Goal: Task Accomplishment & Management: Use online tool/utility

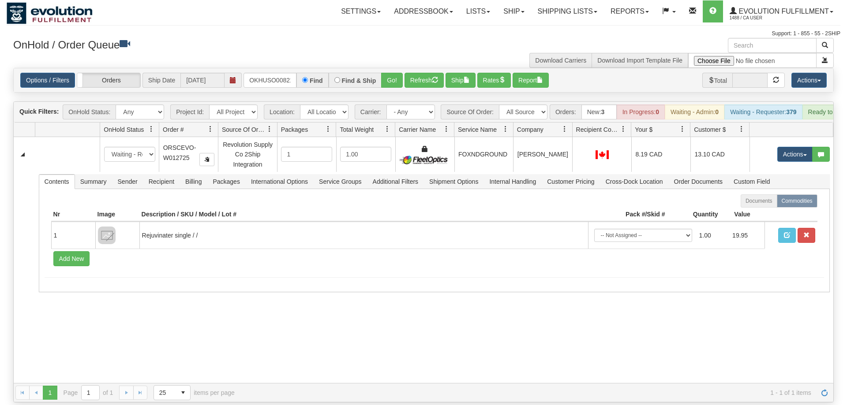
click at [277, 73] on input "OKHUSO0082102" at bounding box center [269, 80] width 53 height 15
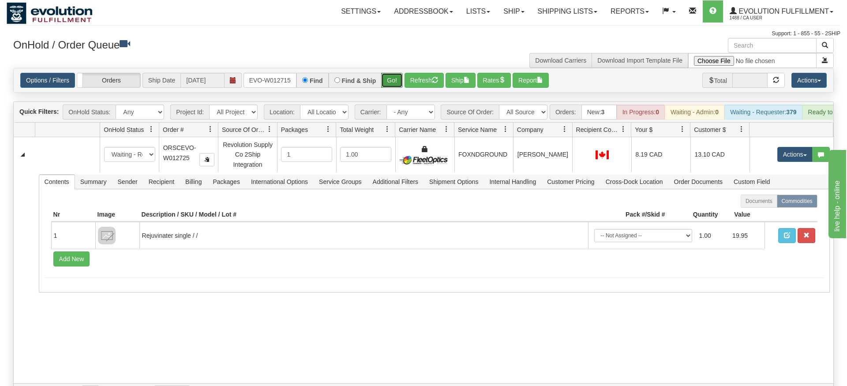
drag, startPoint x: 396, startPoint y: 67, endPoint x: 397, endPoint y: 73, distance: 5.8
click at [397, 85] on div "Is equal to Is not equal to Contains Does not contains CAD USD EUR ZAR [PERSON_…" at bounding box center [424, 235] width 834 height 335
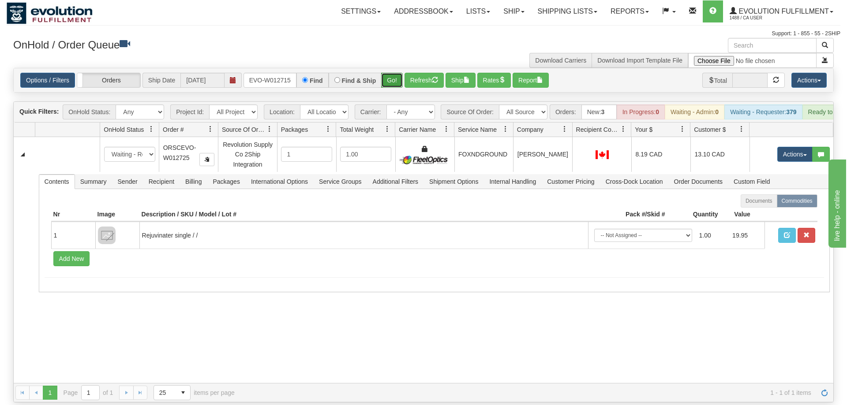
click at [397, 73] on button "Go!" at bounding box center [392, 80] width 22 height 15
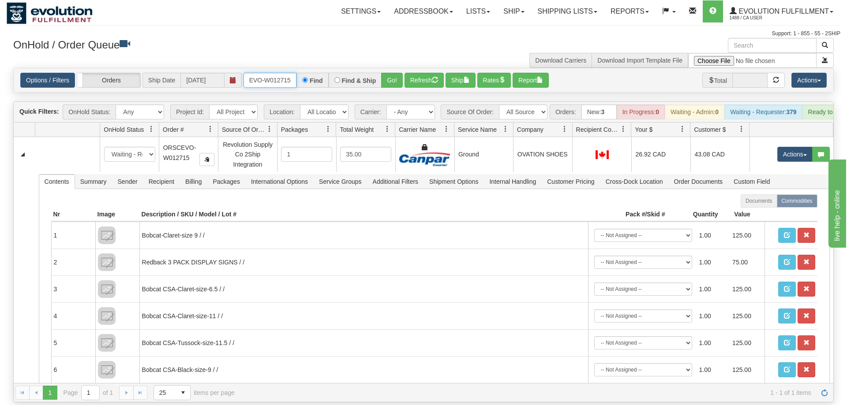
click at [273, 73] on input "ORSCEVO-W012715" at bounding box center [269, 80] width 53 height 15
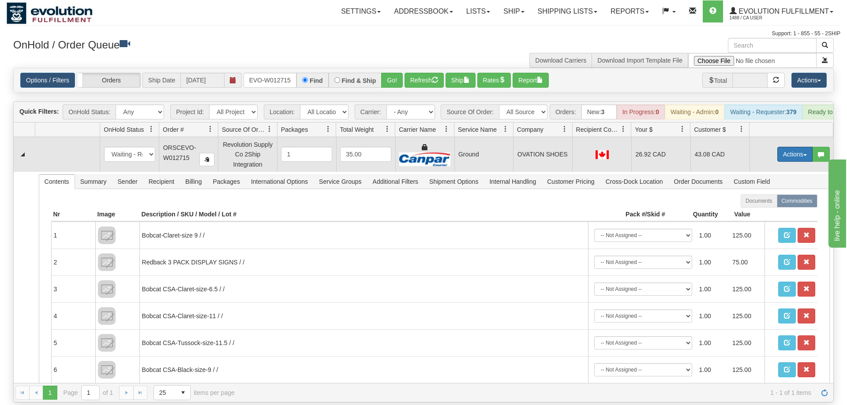
click at [787, 147] on button "Actions" at bounding box center [794, 154] width 35 height 15
click at [763, 202] on span "Ship" at bounding box center [759, 205] width 19 height 7
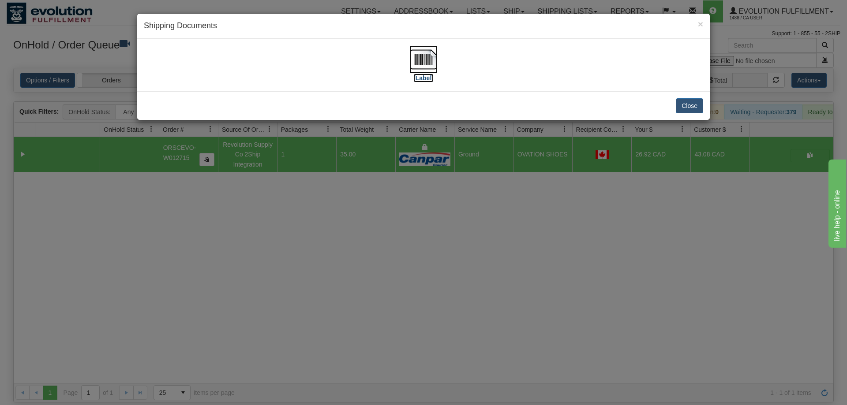
click at [434, 71] on img at bounding box center [423, 59] width 28 height 28
drag, startPoint x: 338, startPoint y: 227, endPoint x: 291, endPoint y: 79, distance: 155.4
click at [339, 220] on div "× Shipping Documents [Label] Close" at bounding box center [423, 202] width 847 height 405
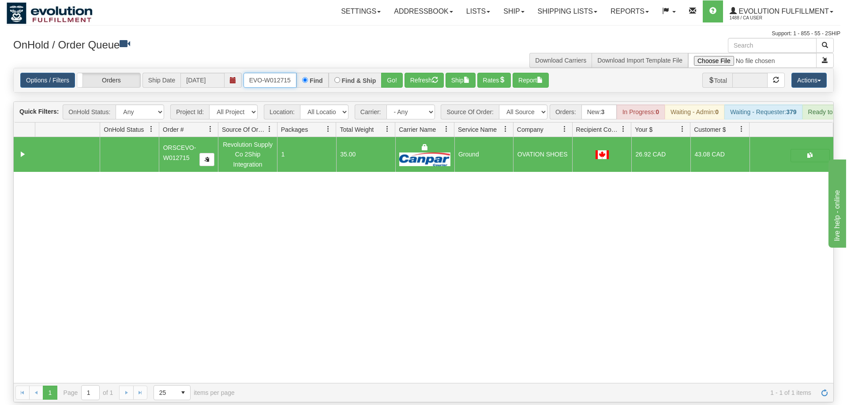
click at [291, 73] on input "ORSCEVO-W012715" at bounding box center [269, 80] width 53 height 15
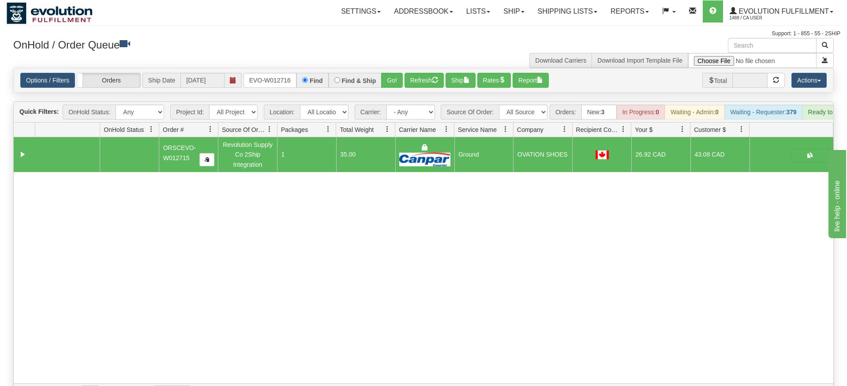
drag, startPoint x: 408, startPoint y: 76, endPoint x: 404, endPoint y: 82, distance: 7.6
click at [406, 86] on div "Is equal to Is not equal to Contains Does not contains CAD USD EUR ZAR [PERSON_…" at bounding box center [424, 235] width 834 height 335
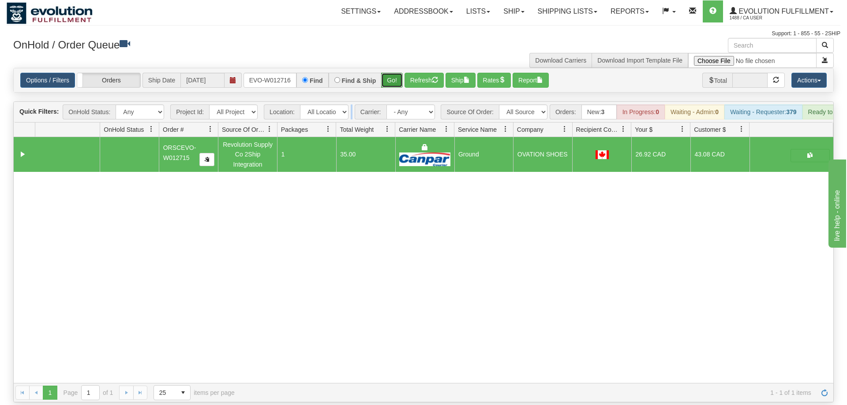
click at [395, 73] on button "Go!" at bounding box center [392, 80] width 22 height 15
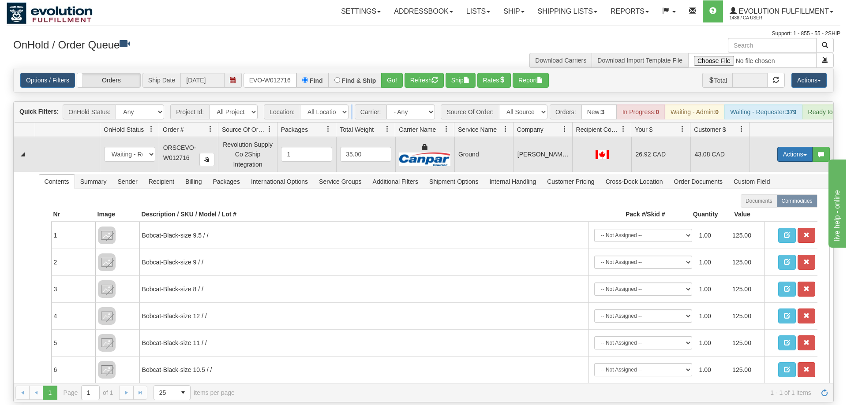
click at [791, 147] on button "Actions" at bounding box center [794, 154] width 35 height 15
click at [773, 200] on link "Ship" at bounding box center [776, 205] width 71 height 11
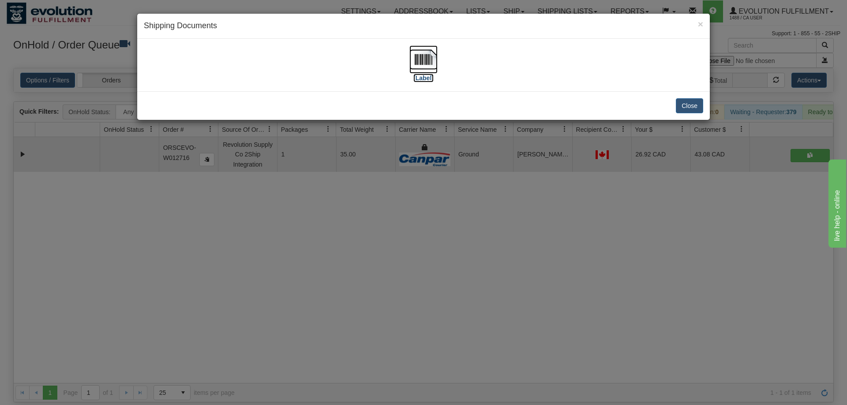
click at [422, 69] on img at bounding box center [423, 59] width 28 height 28
click at [378, 235] on div "× Shipping Documents [Label] Close" at bounding box center [423, 202] width 847 height 405
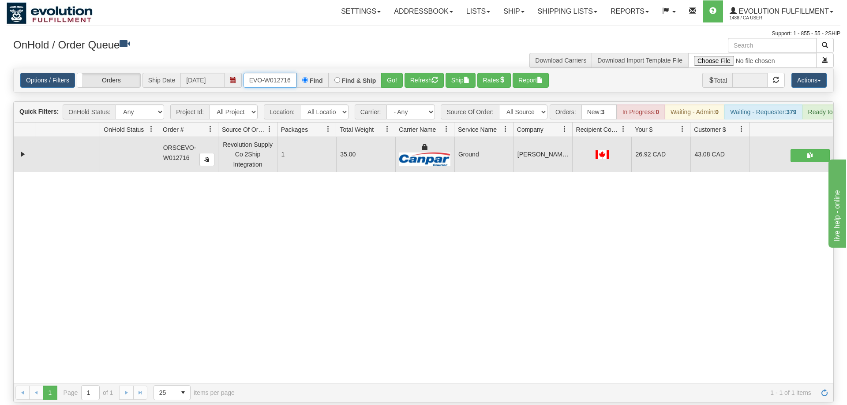
click at [277, 73] on input "ORSCEVO-W012716" at bounding box center [269, 80] width 53 height 15
click at [391, 73] on button "Go!" at bounding box center [392, 80] width 22 height 15
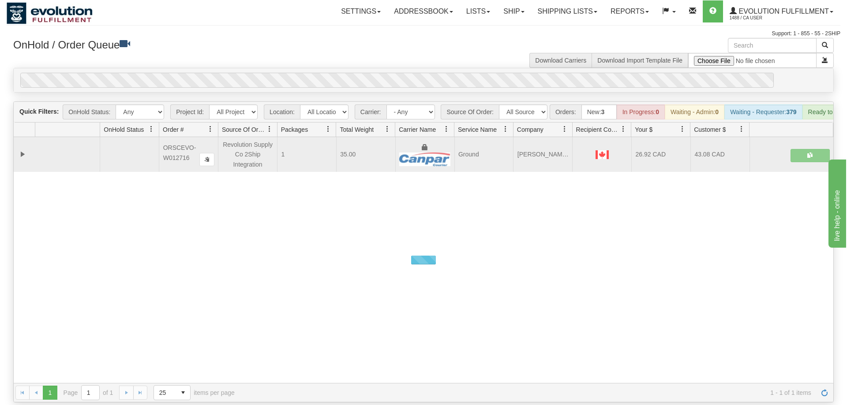
click at [394, 73] on div "0" at bounding box center [396, 80] width 753 height 15
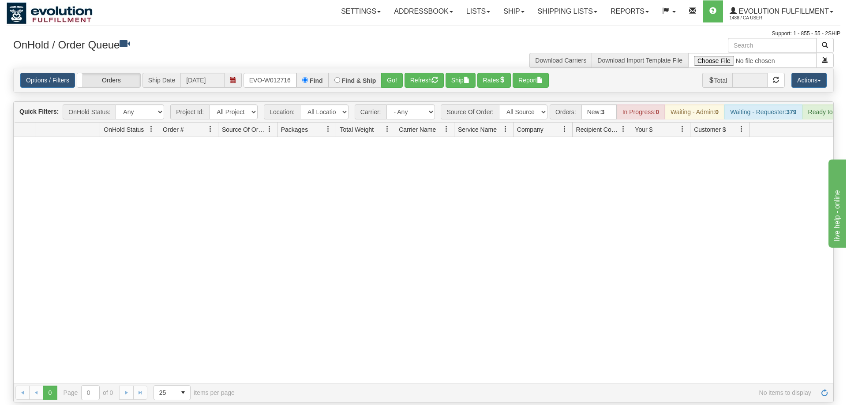
click at [279, 68] on div "Options / Filters Group Shipments Orders Ship Date [DATE] ORSCEVO-W012716 Find …" at bounding box center [423, 80] width 819 height 24
click at [279, 73] on input "ORSCEVO-W012716" at bounding box center [269, 80] width 53 height 15
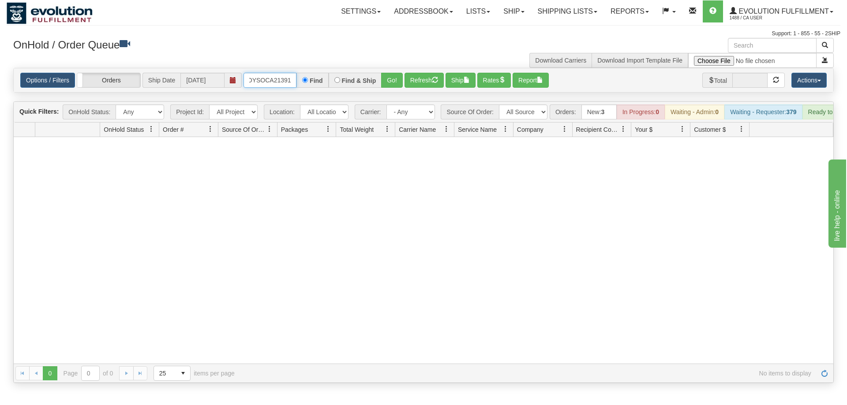
scroll to position [0, 12]
drag, startPoint x: 396, startPoint y: 71, endPoint x: 395, endPoint y: 77, distance: 6.8
click at [396, 90] on div "Is equal to Is not equal to Contains Does not contains CAD USD EUR ZAR [PERSON_…" at bounding box center [424, 225] width 834 height 315
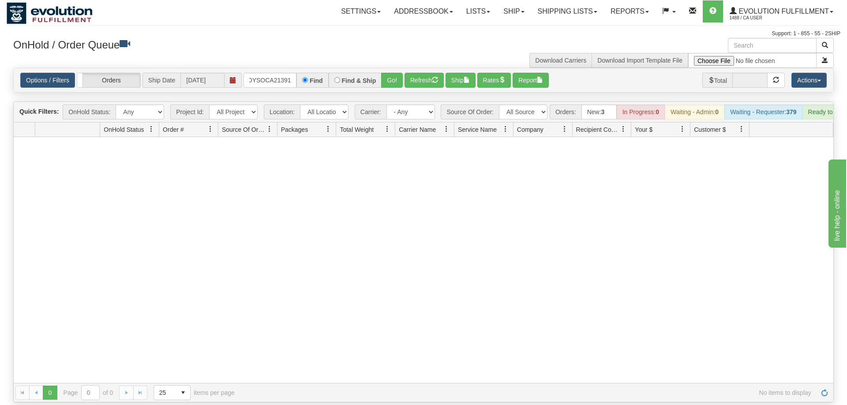
click at [395, 77] on div "Options / Filters Group Shipments Orders Ship Date [DATE] OMOYSOCA21391 Find Fi…" at bounding box center [423, 80] width 819 height 24
click at [396, 74] on button "Go!" at bounding box center [392, 80] width 22 height 15
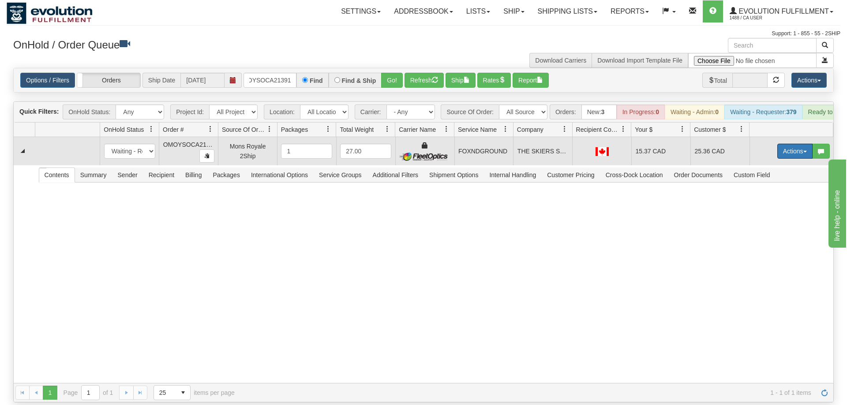
click at [783, 144] on button "Actions" at bounding box center [794, 151] width 35 height 15
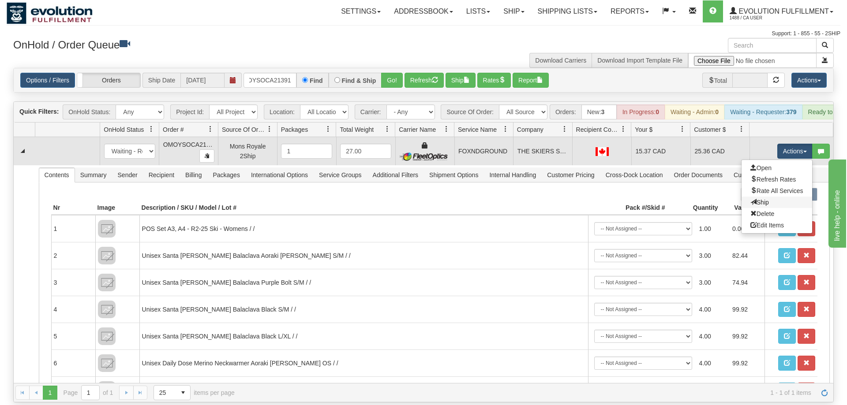
click at [764, 197] on link "Ship" at bounding box center [776, 202] width 71 height 11
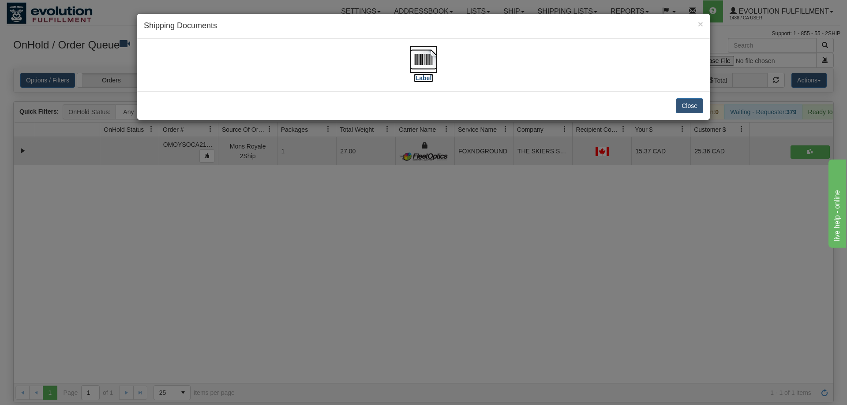
click at [424, 65] on img at bounding box center [423, 59] width 28 height 28
drag, startPoint x: 497, startPoint y: 336, endPoint x: 494, endPoint y: 329, distance: 7.1
click at [496, 332] on div "× Shipping Documents [Label] Close" at bounding box center [423, 202] width 847 height 405
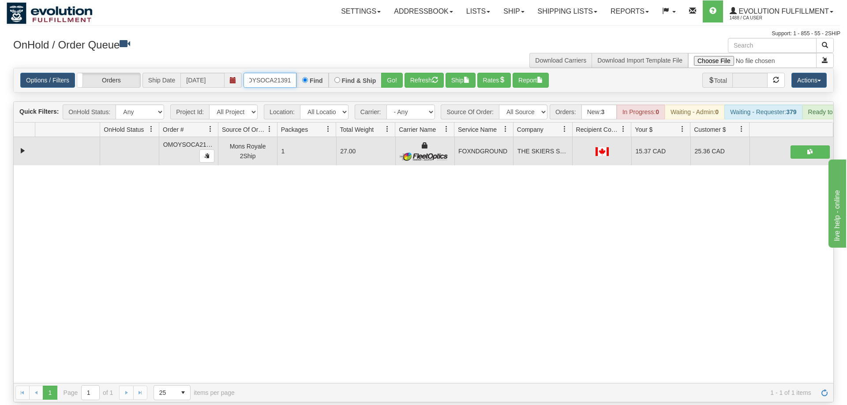
click at [282, 73] on input "OMOYSOCA21391" at bounding box center [269, 80] width 53 height 15
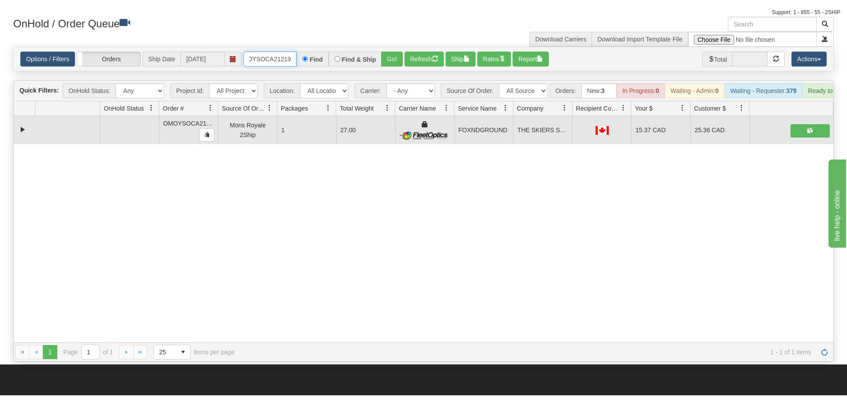
scroll to position [45, 0]
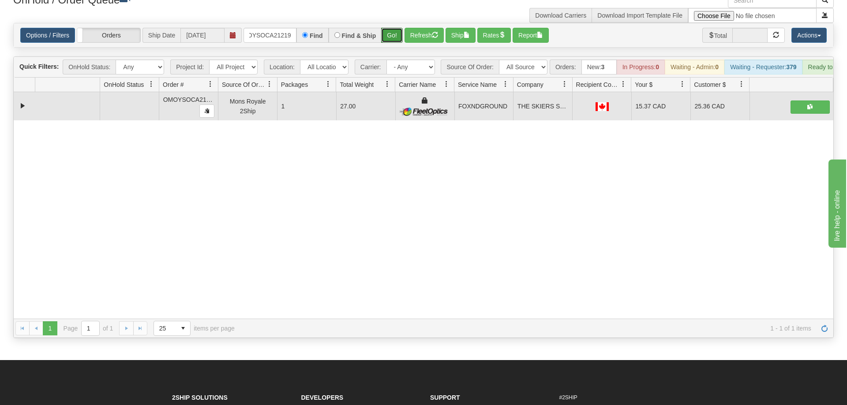
drag, startPoint x: 383, startPoint y: 21, endPoint x: 385, endPoint y: 36, distance: 15.7
click at [385, 41] on div "Is equal to Is not equal to Contains Does not contains CAD USD EUR ZAR [PERSON_…" at bounding box center [424, 180] width 834 height 315
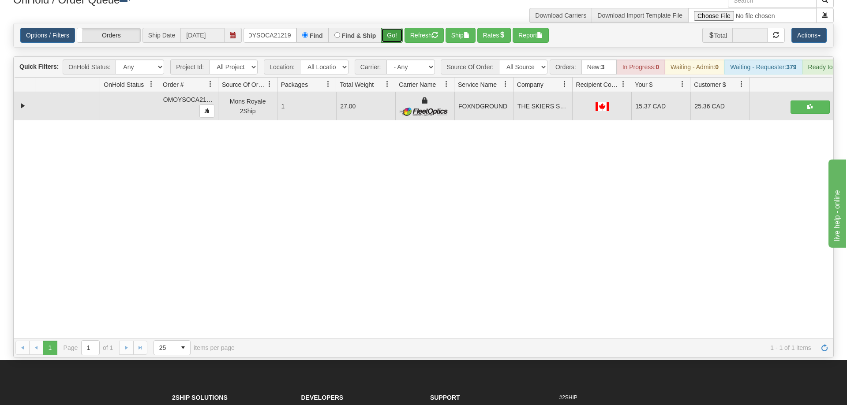
click at [393, 28] on button "Go!" at bounding box center [392, 35] width 22 height 15
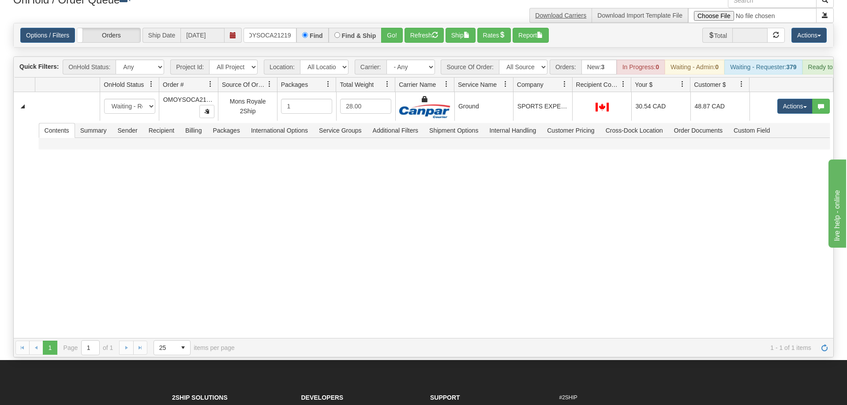
scroll to position [0, 12]
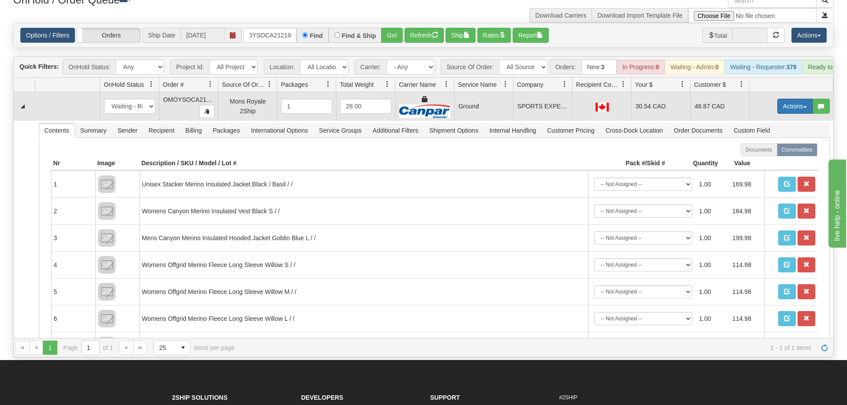
click at [789, 99] on button "Actions" at bounding box center [794, 106] width 35 height 15
click at [763, 154] on span "Ship" at bounding box center [759, 157] width 19 height 7
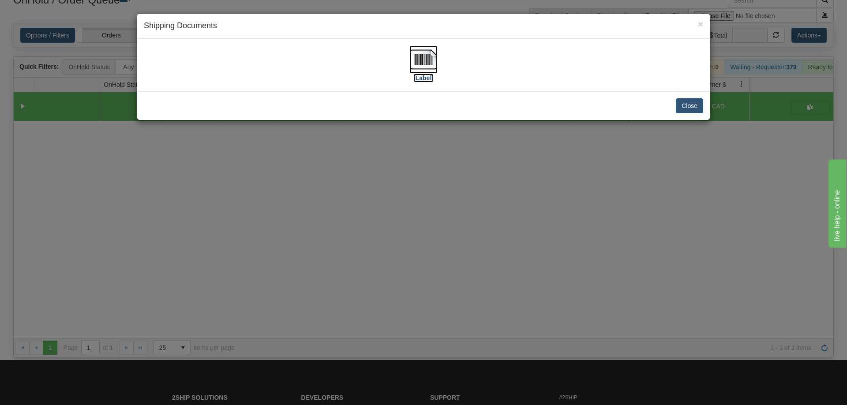
click at [420, 57] on img at bounding box center [423, 59] width 28 height 28
drag, startPoint x: 518, startPoint y: 277, endPoint x: 344, endPoint y: 3, distance: 324.3
click at [519, 274] on div "× Shipping Documents [Label] Close" at bounding box center [423, 202] width 847 height 405
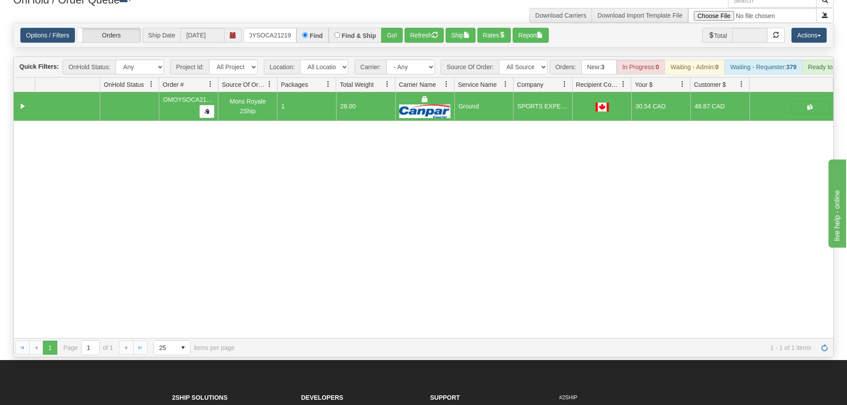
click at [486, 199] on div "31644614 EVOLUTION V3 91168592 91168593 OMOYSOCA21219 Mons Royale 2Ship 1 28.00…" at bounding box center [423, 215] width 819 height 246
click at [282, 30] on input "OMOYSOCA21219" at bounding box center [269, 35] width 53 height 15
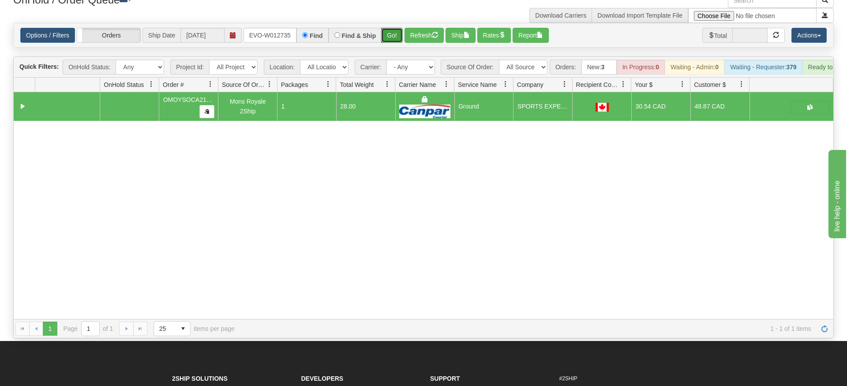
click at [385, 41] on div "Is equal to Is not equal to Contains Does not contains CAD USD EUR ZAR [PERSON_…" at bounding box center [424, 180] width 834 height 315
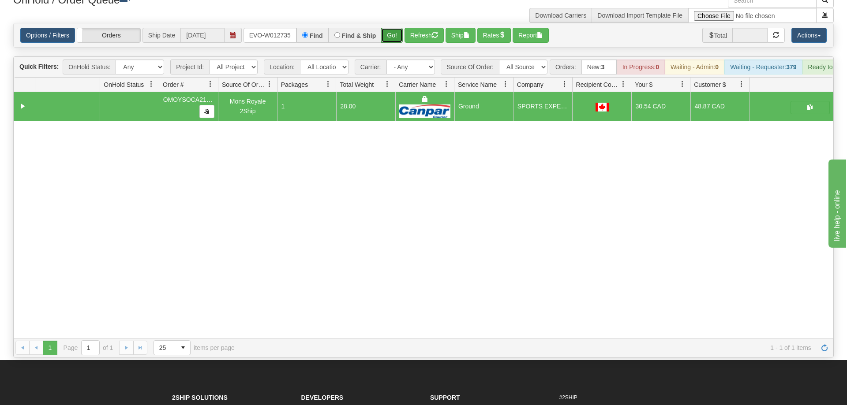
click at [395, 28] on button "Go!" at bounding box center [392, 35] width 22 height 15
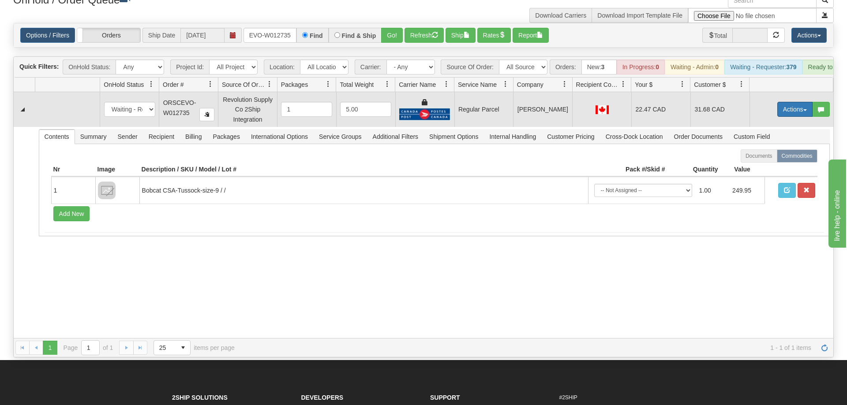
click at [793, 102] on button "Actions" at bounding box center [794, 109] width 35 height 15
click at [779, 146] on span "Rate All Services" at bounding box center [776, 149] width 53 height 7
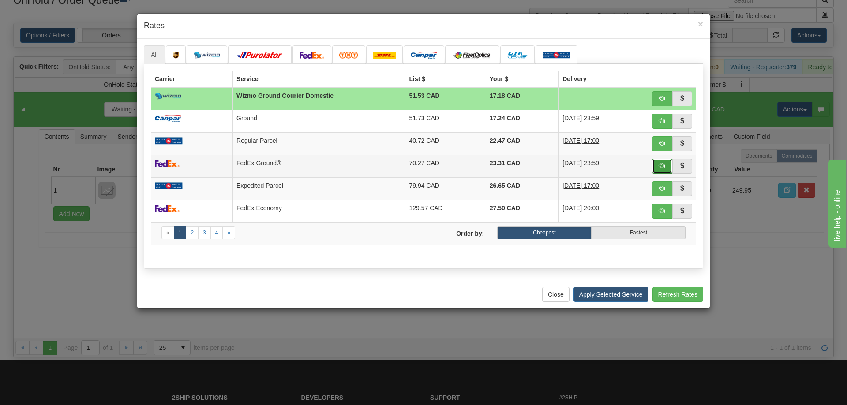
click at [665, 165] on button "button" at bounding box center [662, 166] width 20 height 15
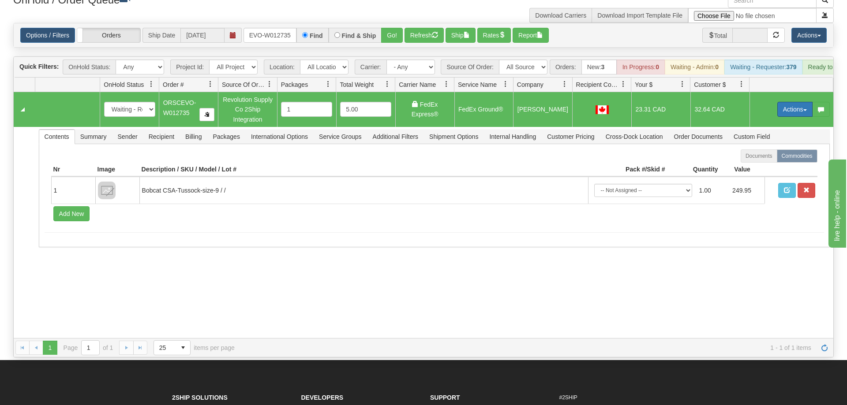
click at [787, 102] on button "Actions" at bounding box center [794, 109] width 35 height 15
click at [751, 157] on span at bounding box center [753, 160] width 6 height 6
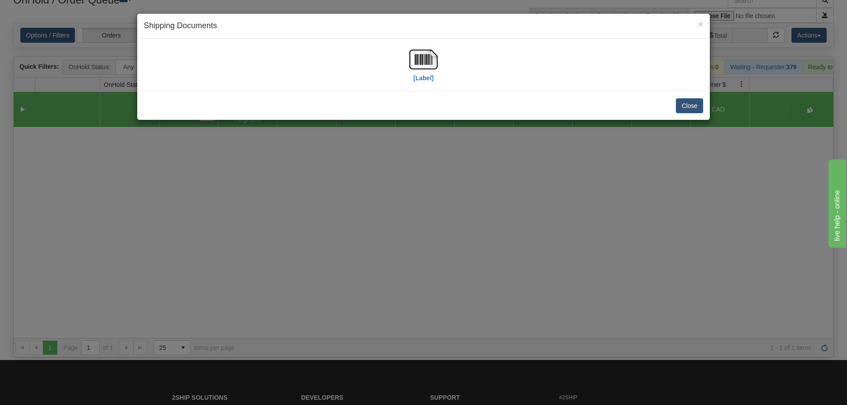
click at [279, 66] on div "[Label]" at bounding box center [423, 64] width 559 height 39
click at [432, 63] on img at bounding box center [423, 59] width 28 height 28
click at [306, 59] on div "[Label]" at bounding box center [423, 64] width 559 height 39
click at [434, 209] on div "× Shipping Documents [Label] Close" at bounding box center [423, 202] width 847 height 405
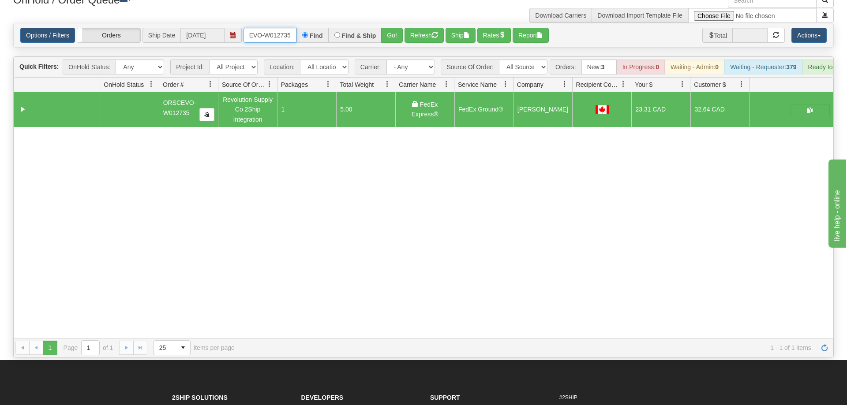
click at [264, 28] on input "ORSCEVO-W012735" at bounding box center [269, 35] width 53 height 15
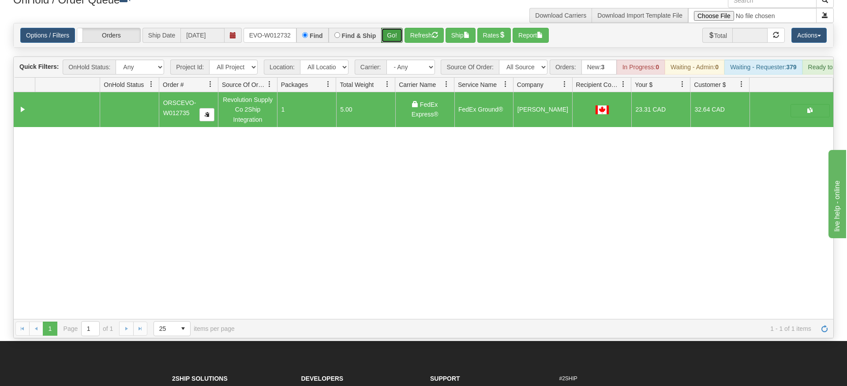
drag, startPoint x: 387, startPoint y: 15, endPoint x: 390, endPoint y: 33, distance: 17.5
click at [388, 35] on div "Is equal to Is not equal to Contains Does not contains CAD USD EUR ZAR [PERSON_…" at bounding box center [424, 180] width 834 height 315
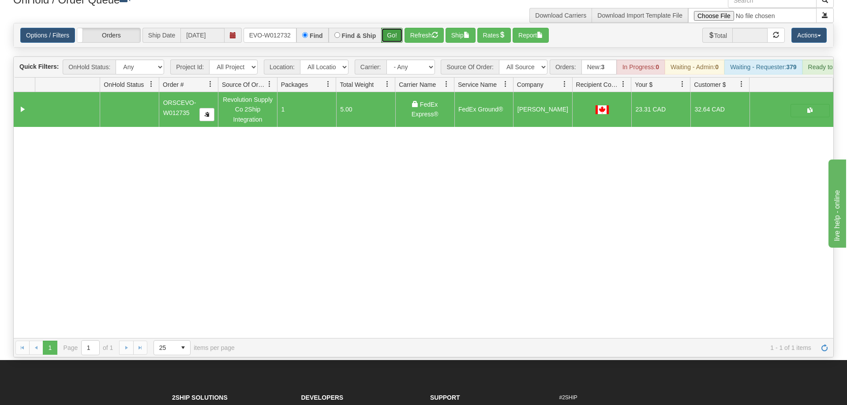
click at [392, 28] on button "Go!" at bounding box center [392, 35] width 22 height 15
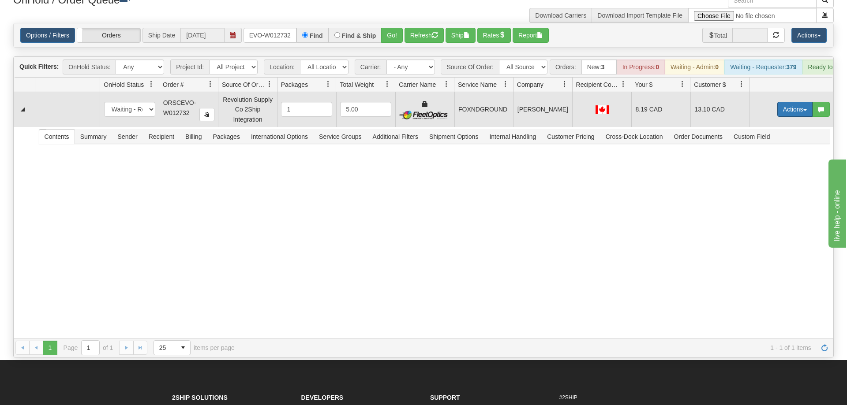
click at [794, 102] on button "Actions" at bounding box center [794, 109] width 35 height 15
click at [778, 155] on link "Ship" at bounding box center [776, 160] width 71 height 11
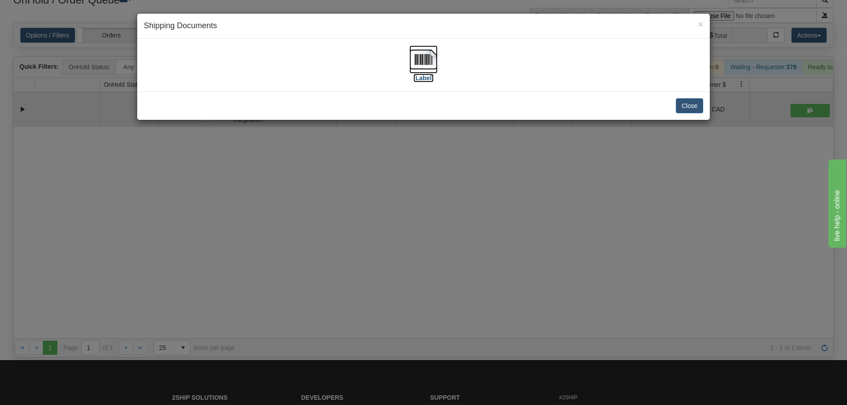
click at [412, 70] on img at bounding box center [423, 59] width 28 height 28
click at [467, 238] on div "× Shipping Documents [Label] Close" at bounding box center [423, 202] width 847 height 405
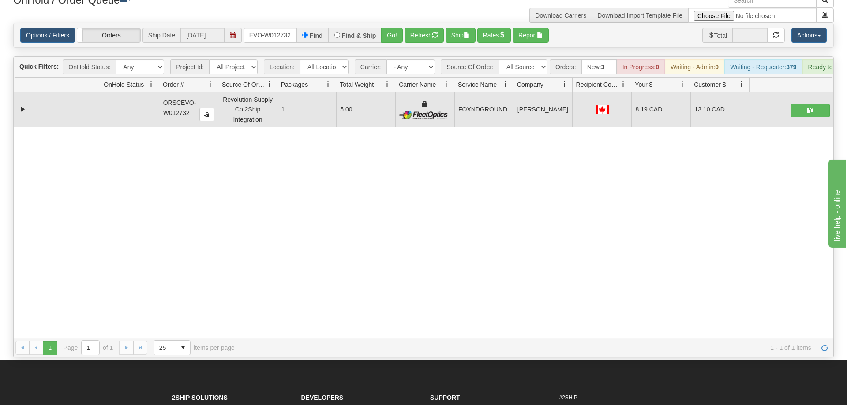
click at [256, 30] on div "Options / Filters Group Shipments Orders Ship Date [DATE] ORSCEVO-W012732 Find …" at bounding box center [423, 35] width 819 height 24
click at [259, 28] on input "ORSCEVO-W012732" at bounding box center [269, 35] width 53 height 15
click at [256, 28] on input "ORSCEVO-W012732" at bounding box center [269, 35] width 53 height 15
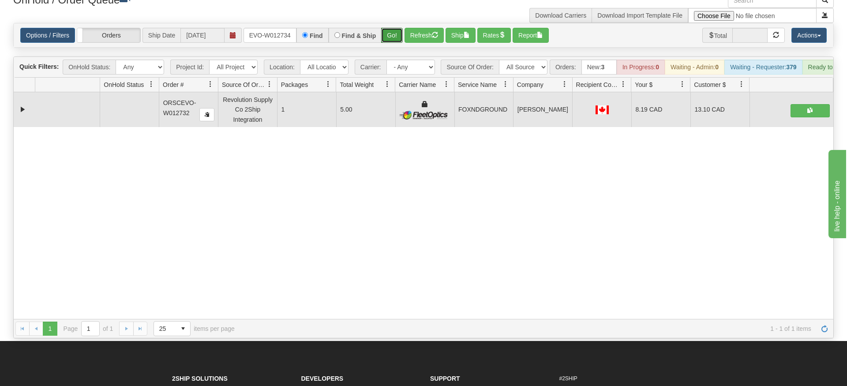
drag, startPoint x: 399, startPoint y: 22, endPoint x: 396, endPoint y: 41, distance: 18.7
click at [397, 41] on div "Is equal to Is not equal to Contains Does not contains CAD USD EUR ZAR [PERSON_…" at bounding box center [424, 180] width 834 height 315
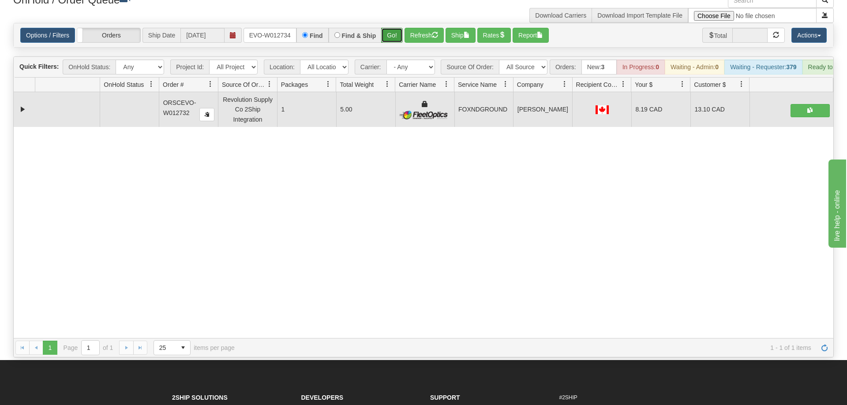
click at [390, 28] on button "Go!" at bounding box center [392, 35] width 22 height 15
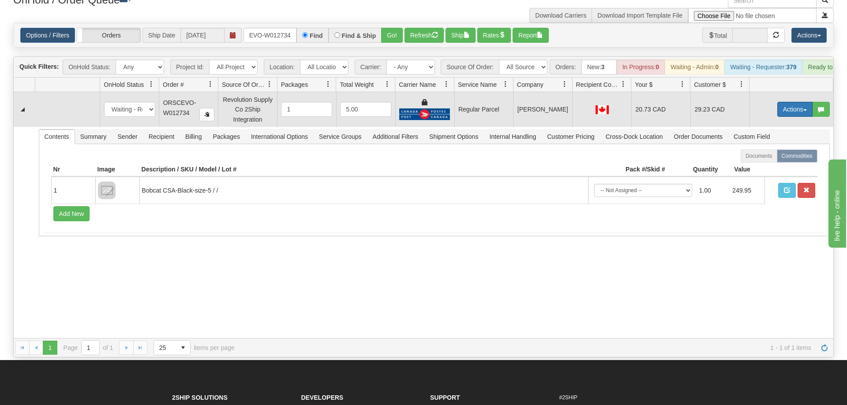
click at [787, 102] on button "Actions" at bounding box center [794, 109] width 35 height 15
click at [776, 146] on span "Rate All Services" at bounding box center [776, 149] width 53 height 7
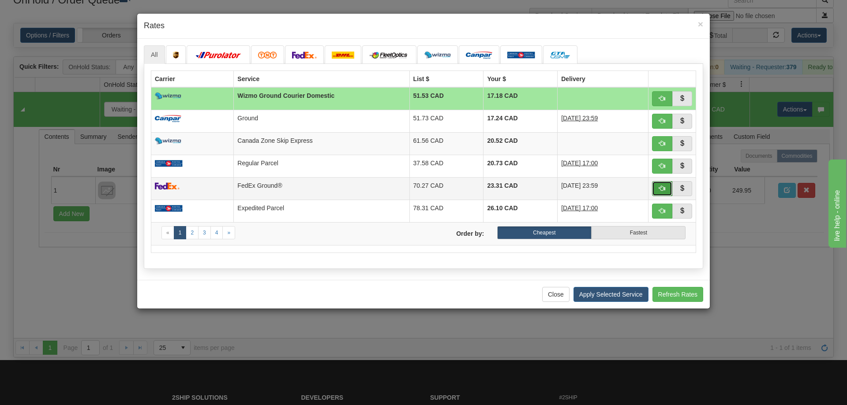
click at [662, 191] on span "button" at bounding box center [662, 188] width 6 height 6
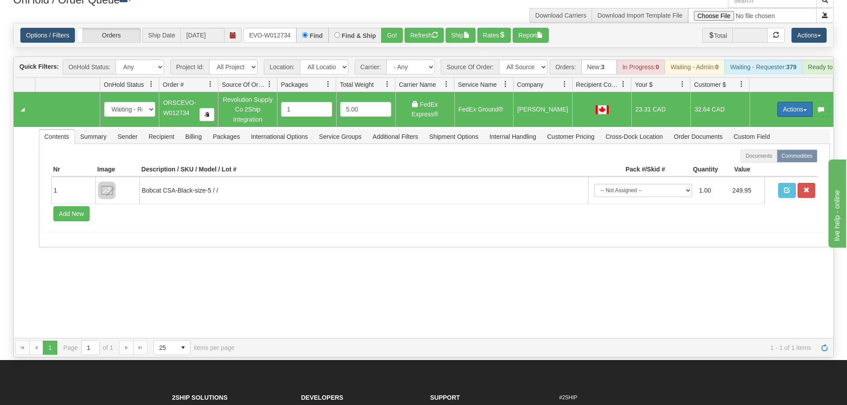
click at [795, 102] on button "Actions" at bounding box center [794, 109] width 35 height 15
click at [767, 155] on link "Ship" at bounding box center [776, 160] width 71 height 11
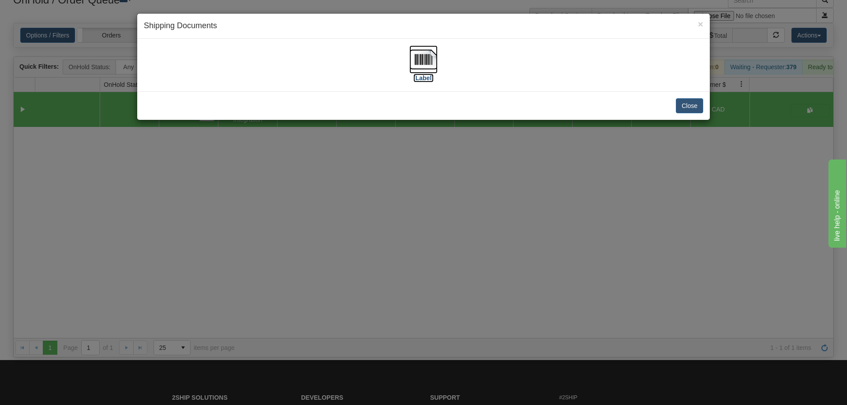
click at [430, 54] on img at bounding box center [423, 59] width 28 height 28
click at [202, 199] on div "× Shipping Documents [Label] Close" at bounding box center [423, 202] width 847 height 405
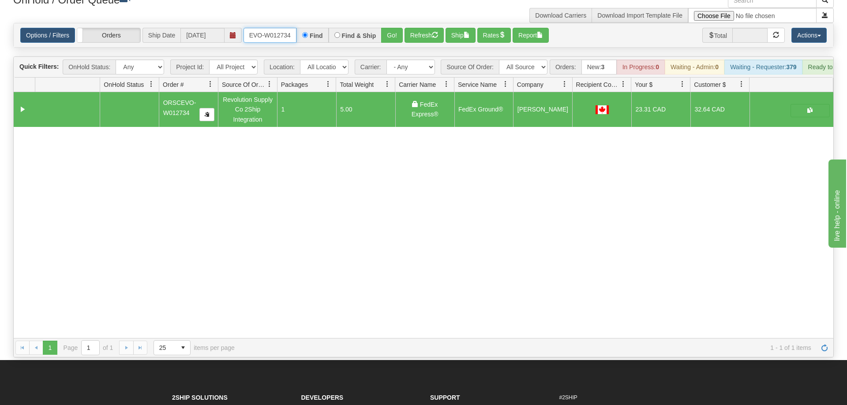
click at [276, 28] on input "ORSCEVO-W012734" at bounding box center [269, 35] width 53 height 15
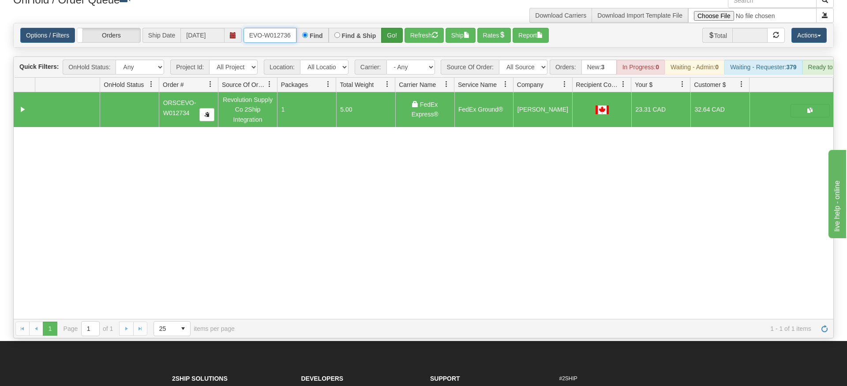
type input "ORSCEVO-W012736"
drag, startPoint x: 397, startPoint y: 15, endPoint x: 400, endPoint y: 21, distance: 6.1
click at [398, 34] on div "Options / Filters Group Shipments Orders Ship Date [DATE] ORSCEVO-W012736 Find …" at bounding box center [423, 35] width 820 height 25
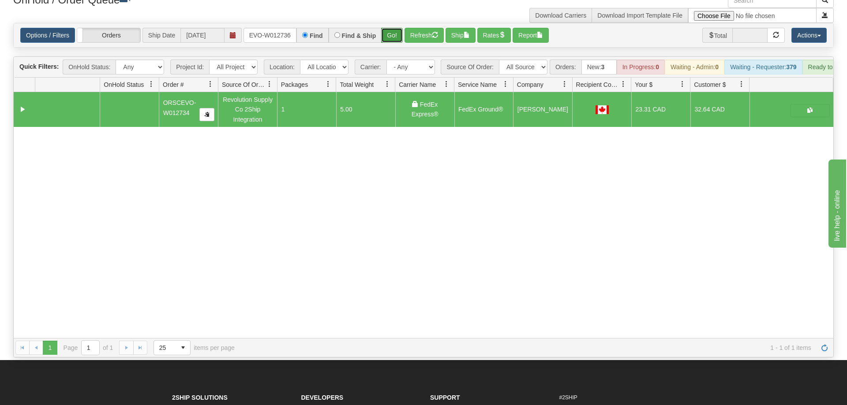
click at [400, 28] on button "Go!" at bounding box center [392, 35] width 22 height 15
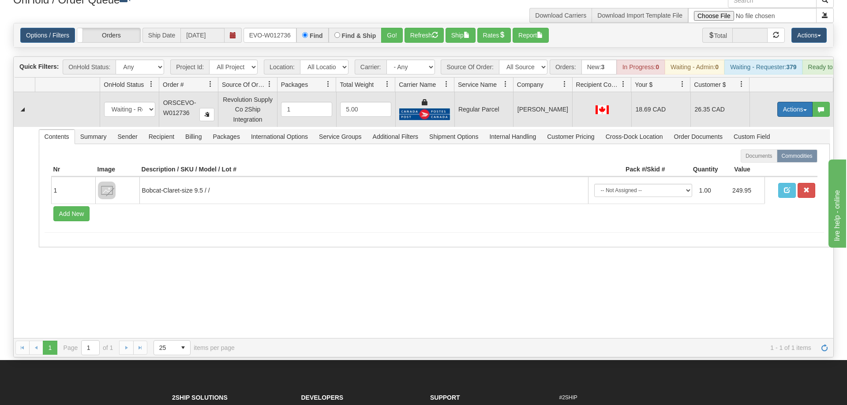
click at [805, 109] on span "button" at bounding box center [805, 110] width 4 height 2
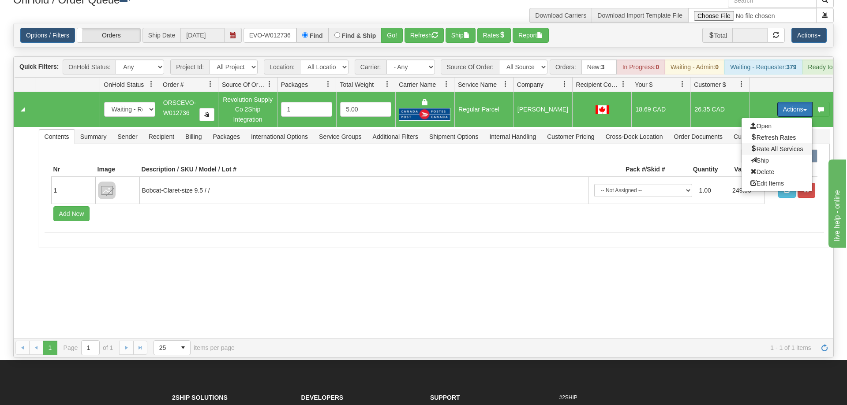
click at [793, 146] on span "Rate All Services" at bounding box center [776, 149] width 53 height 7
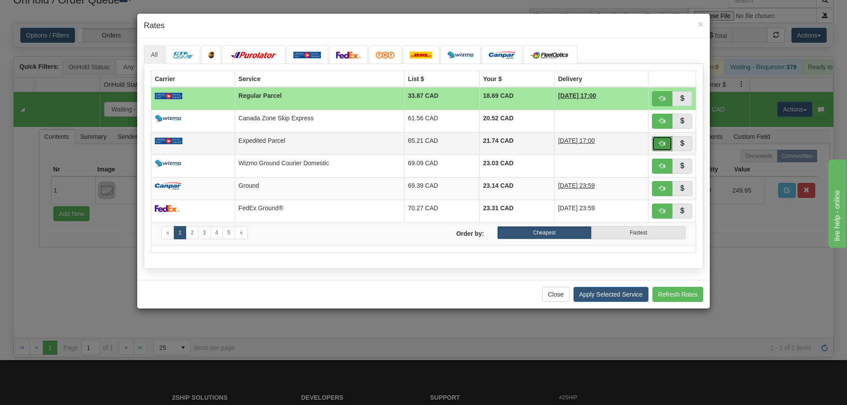
click at [665, 141] on button "button" at bounding box center [662, 143] width 20 height 15
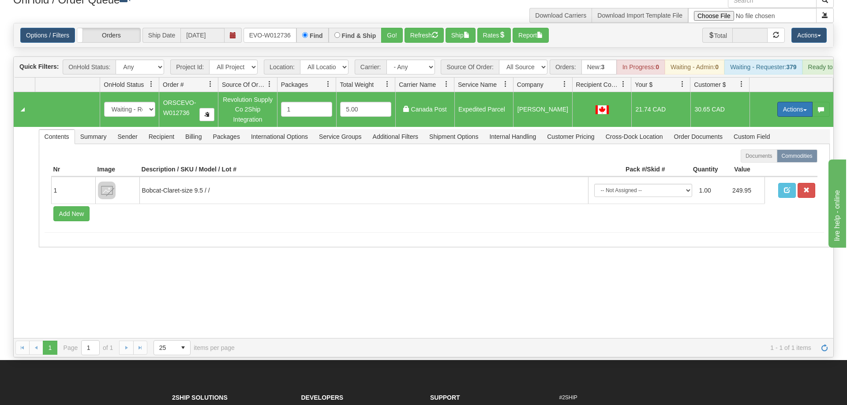
click at [795, 102] on button "Actions" at bounding box center [794, 109] width 35 height 15
click at [763, 157] on span "Ship" at bounding box center [759, 160] width 19 height 7
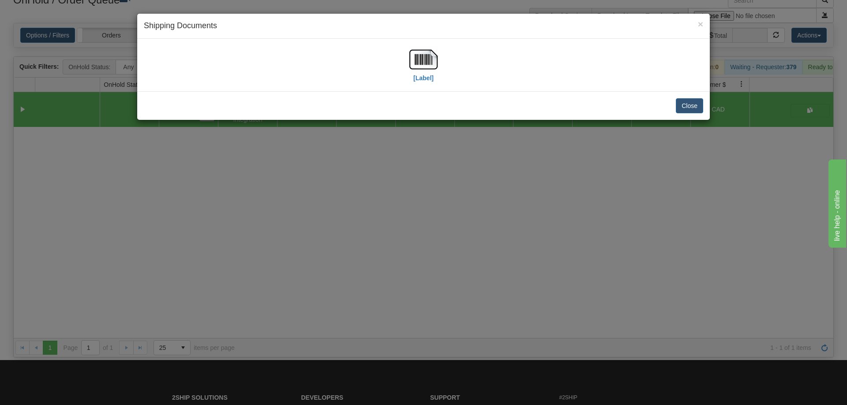
click at [438, 62] on div "[Label]" at bounding box center [423, 64] width 559 height 39
click at [426, 67] on img at bounding box center [423, 59] width 28 height 28
click at [409, 287] on div "× Shipping Documents [Label] Close" at bounding box center [423, 202] width 847 height 405
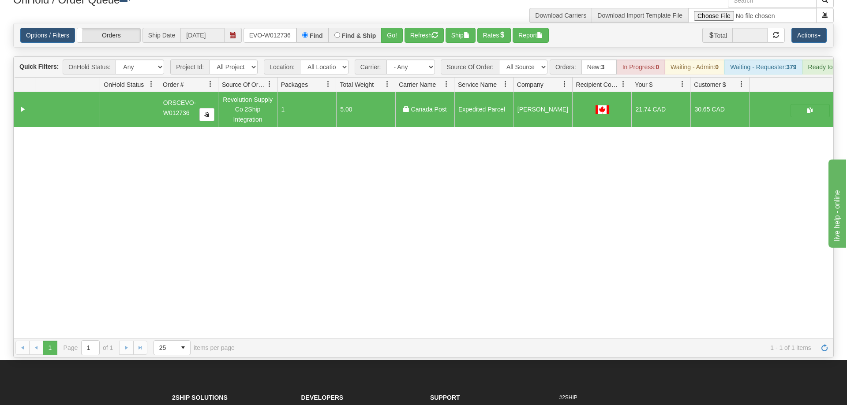
click at [262, 34] on div "Options / Filters Group Shipments Orders Ship Date [DATE] ORSCEVO-W012736 Find …" at bounding box center [423, 35] width 819 height 24
